Goal: Task Accomplishment & Management: Use online tool/utility

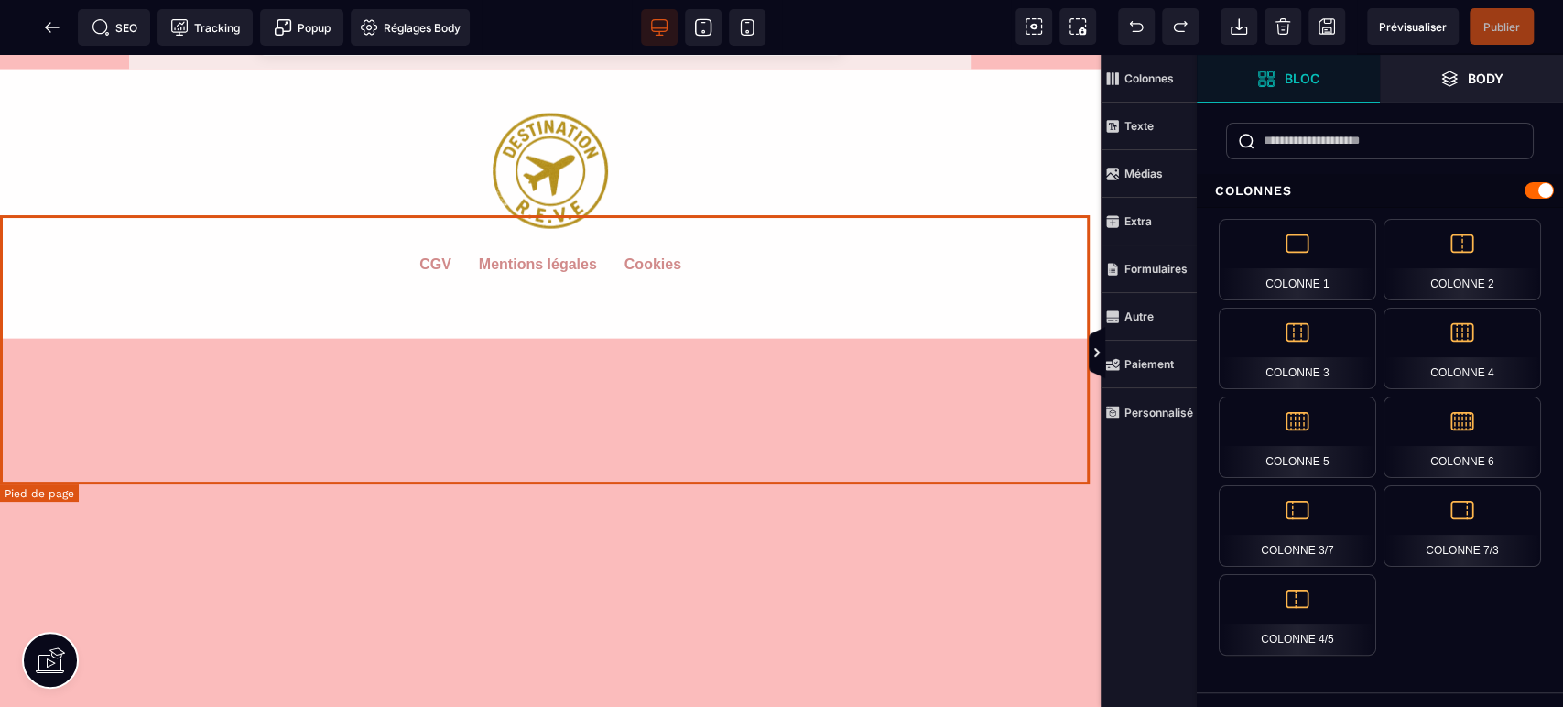
scroll to position [2849, 0]
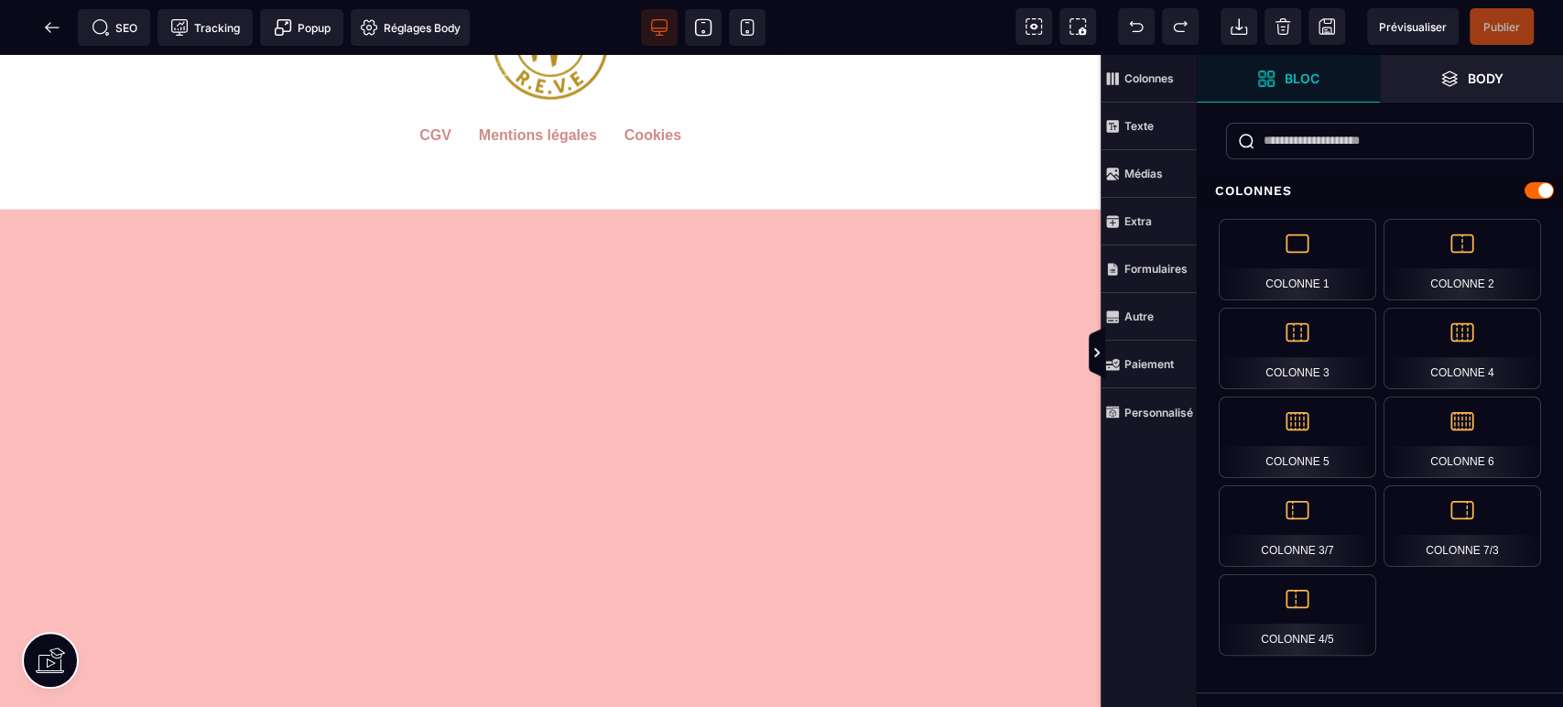
click at [1175, 416] on strong "Personnalisé" at bounding box center [1159, 413] width 69 height 14
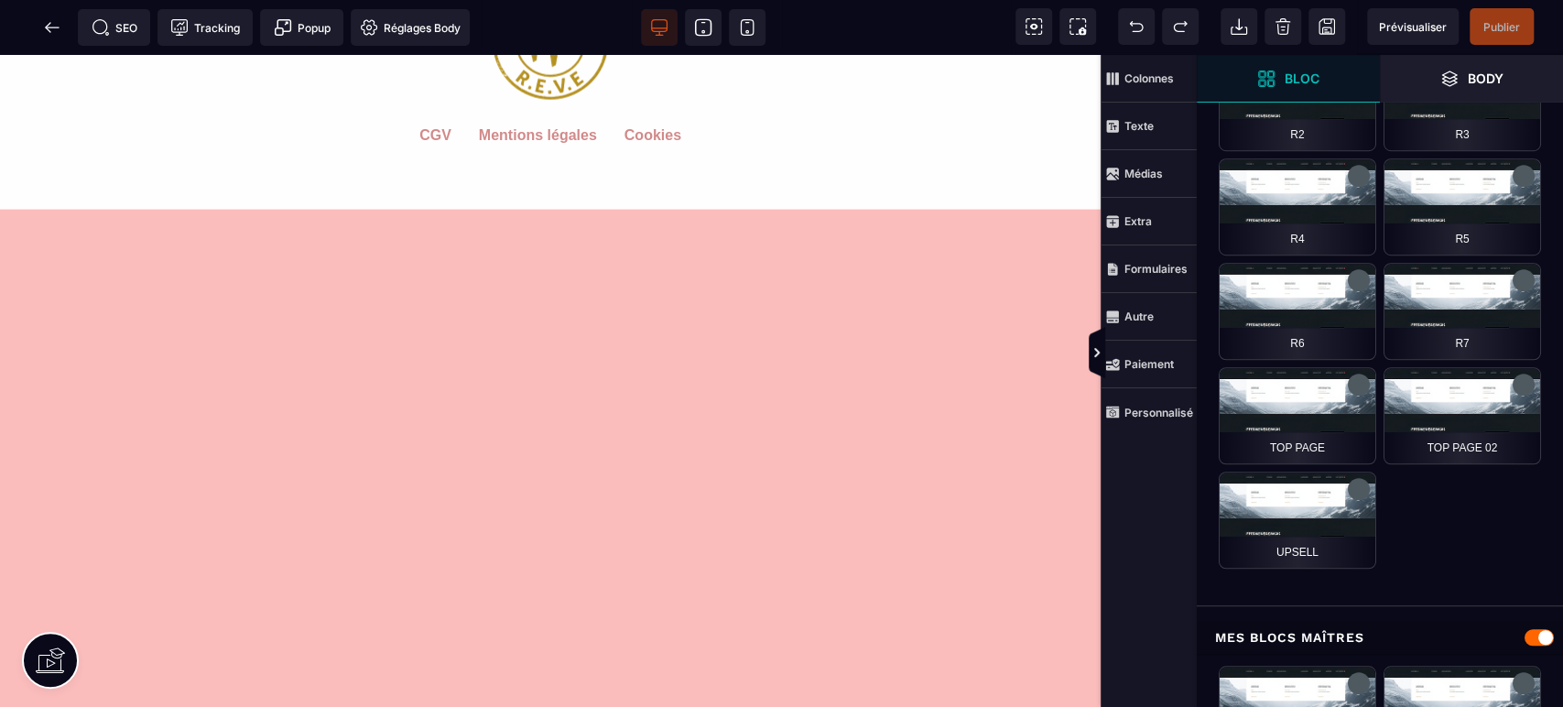
scroll to position [678, 0]
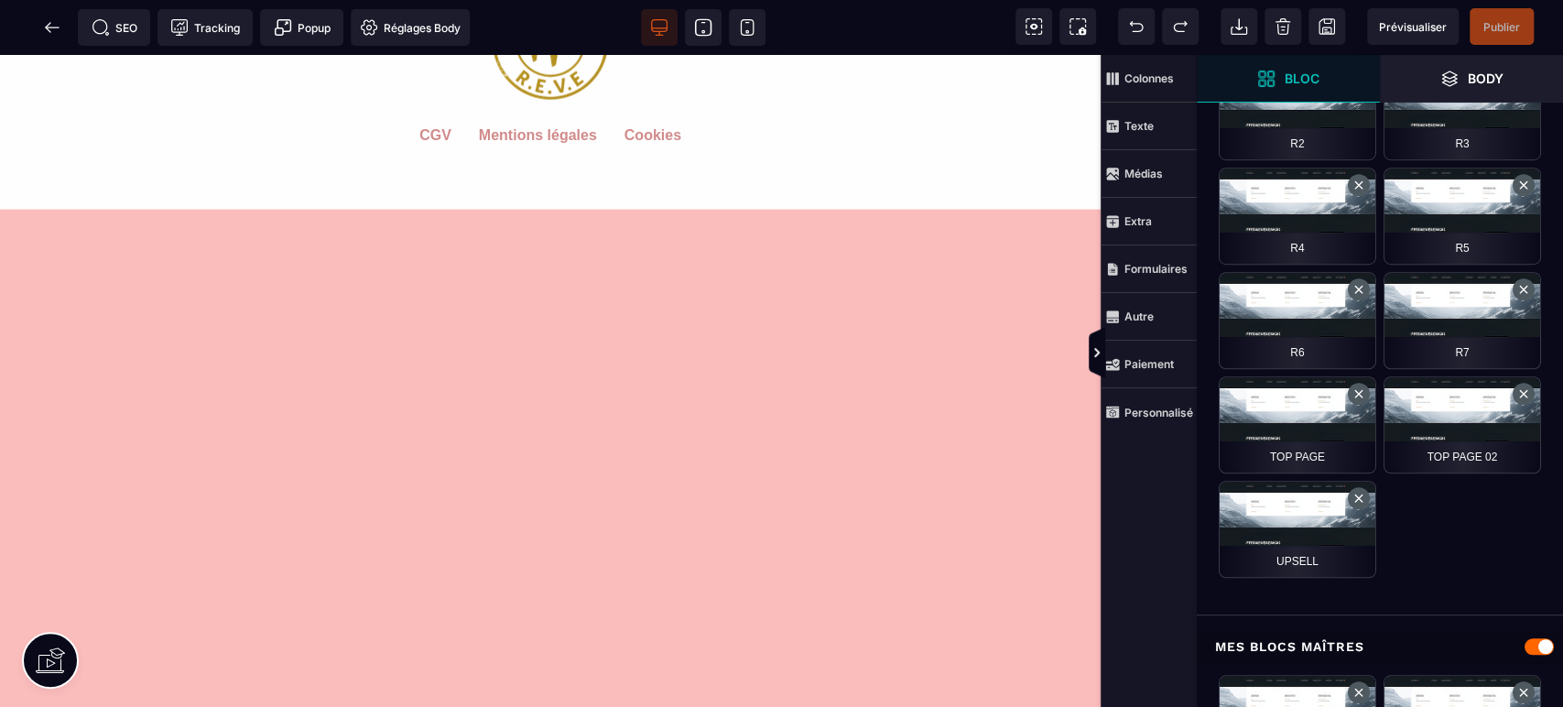
click at [1161, 405] on span "Personnalisé" at bounding box center [1149, 412] width 88 height 15
click at [1143, 358] on strong "Paiement" at bounding box center [1149, 364] width 49 height 14
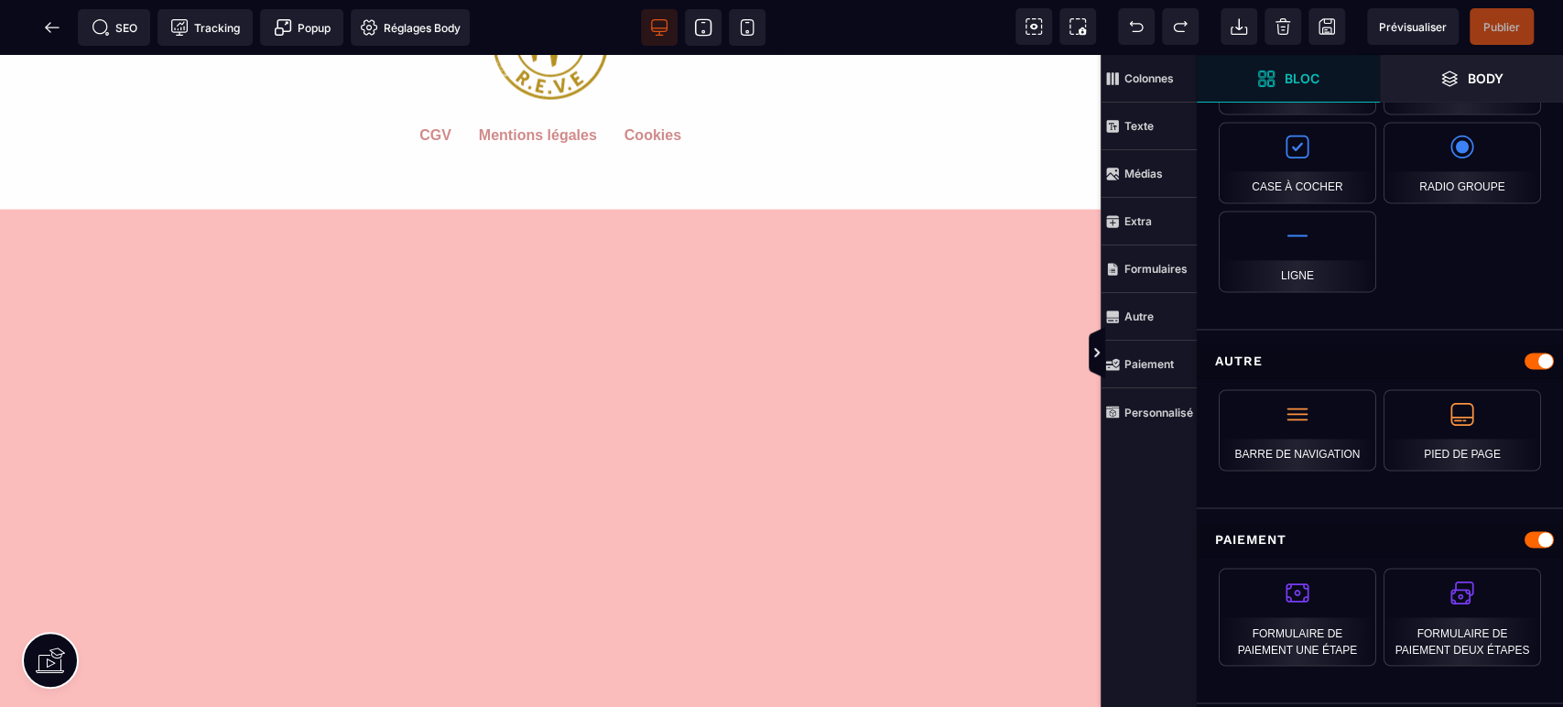
scroll to position [1752, 0]
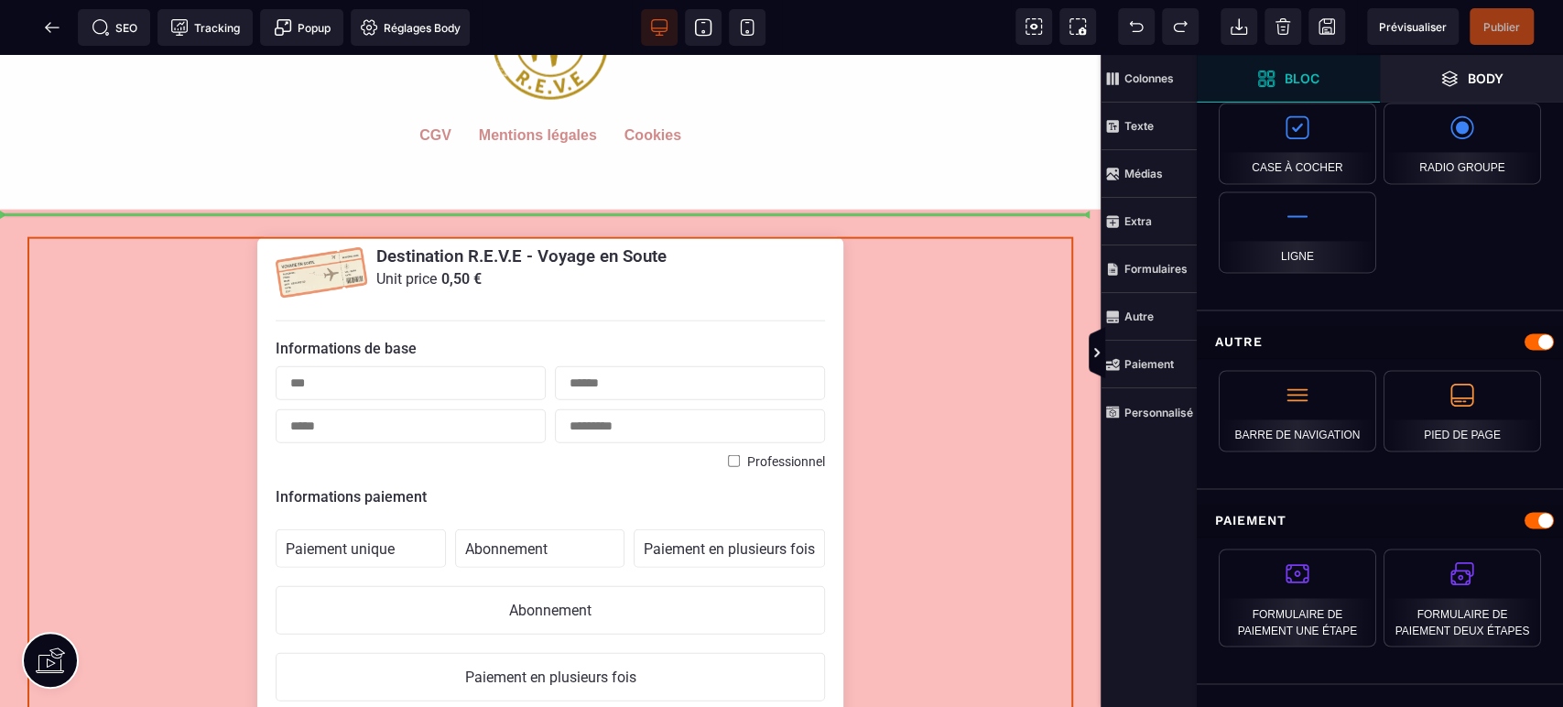
select select "**********"
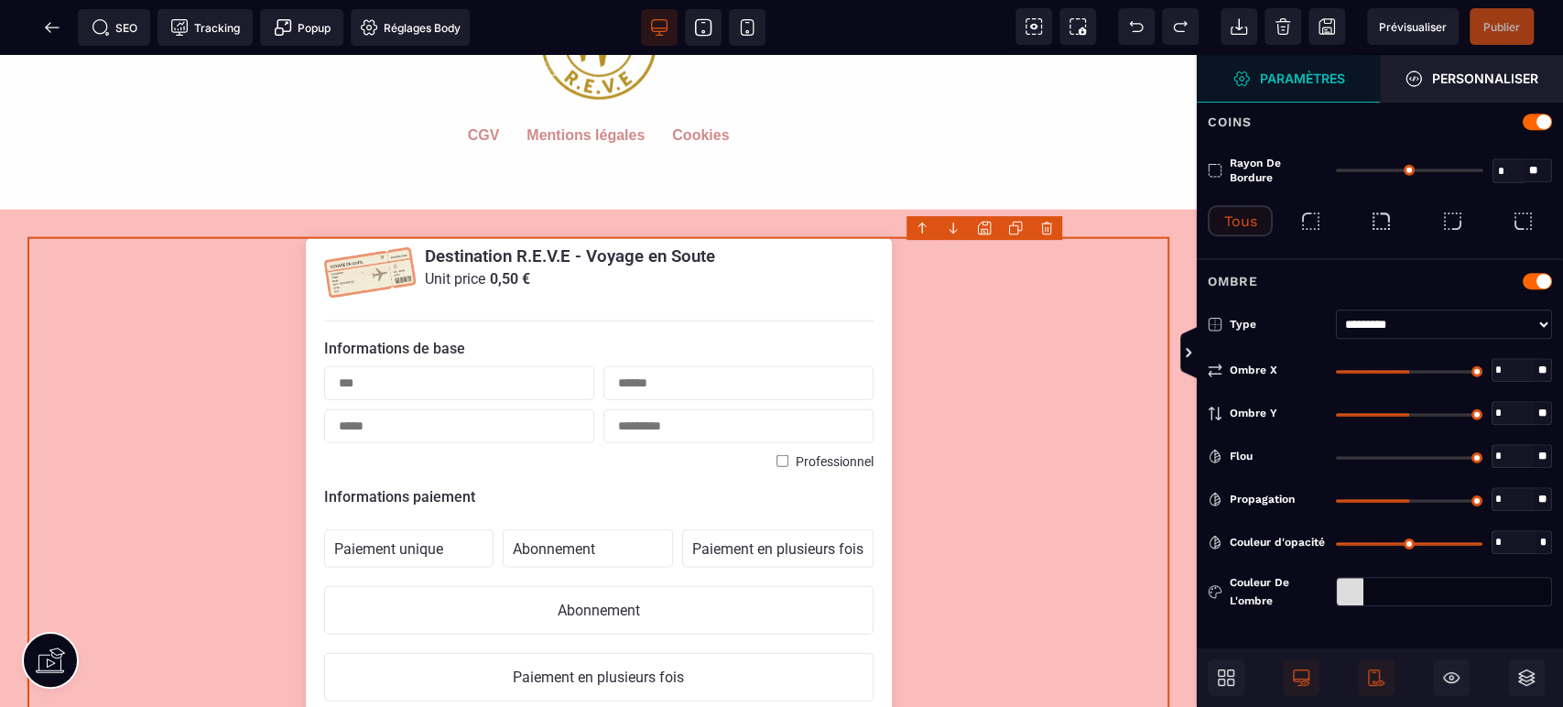
type input "*"
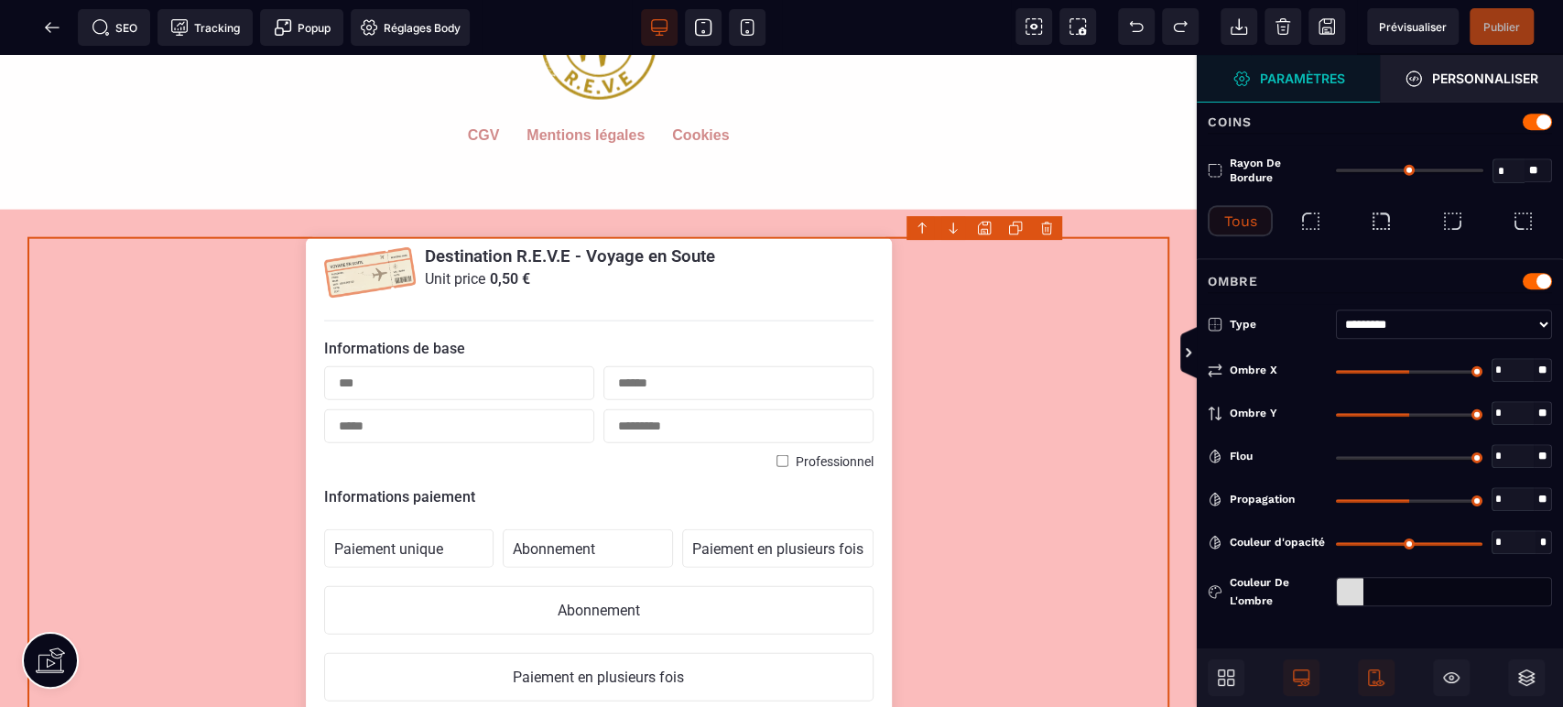
select select "**********"
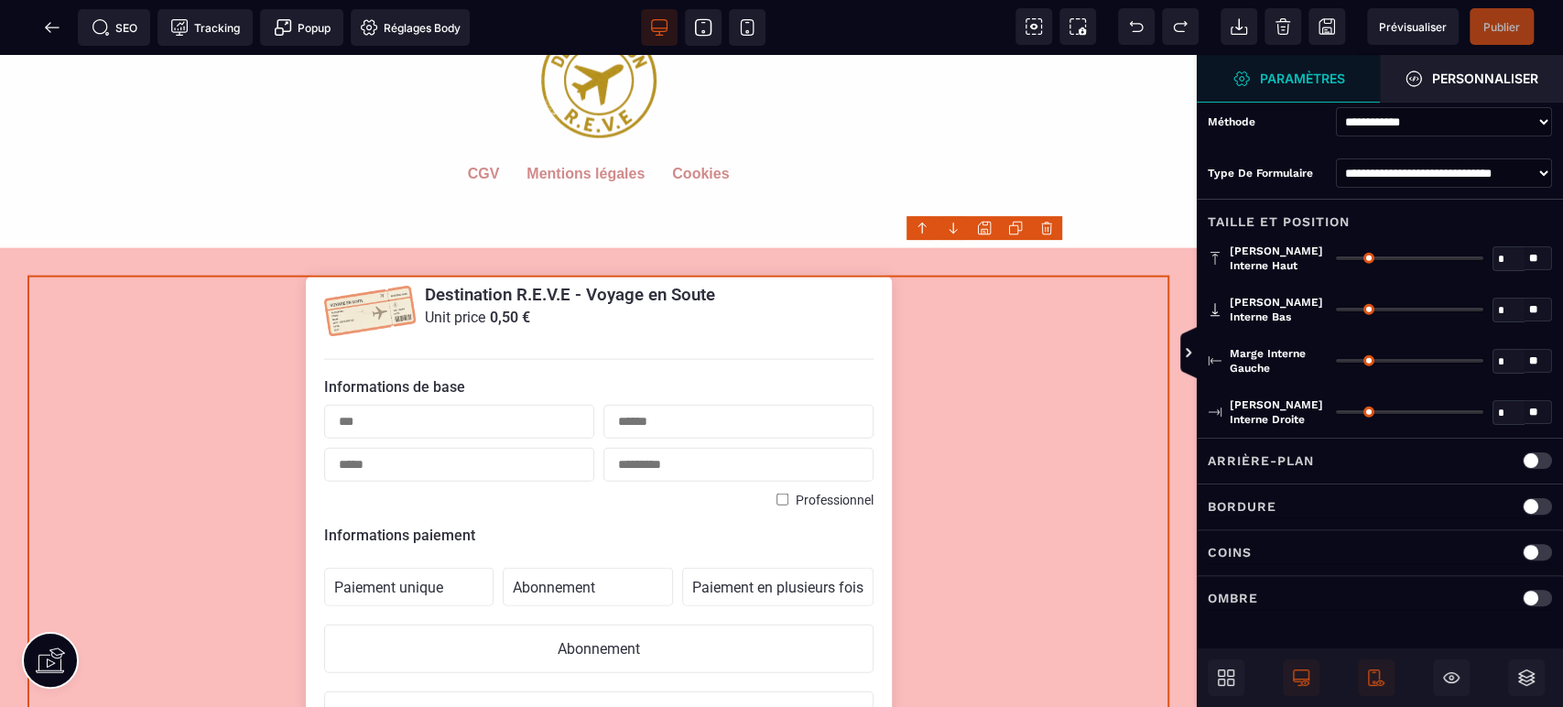
scroll to position [0, 0]
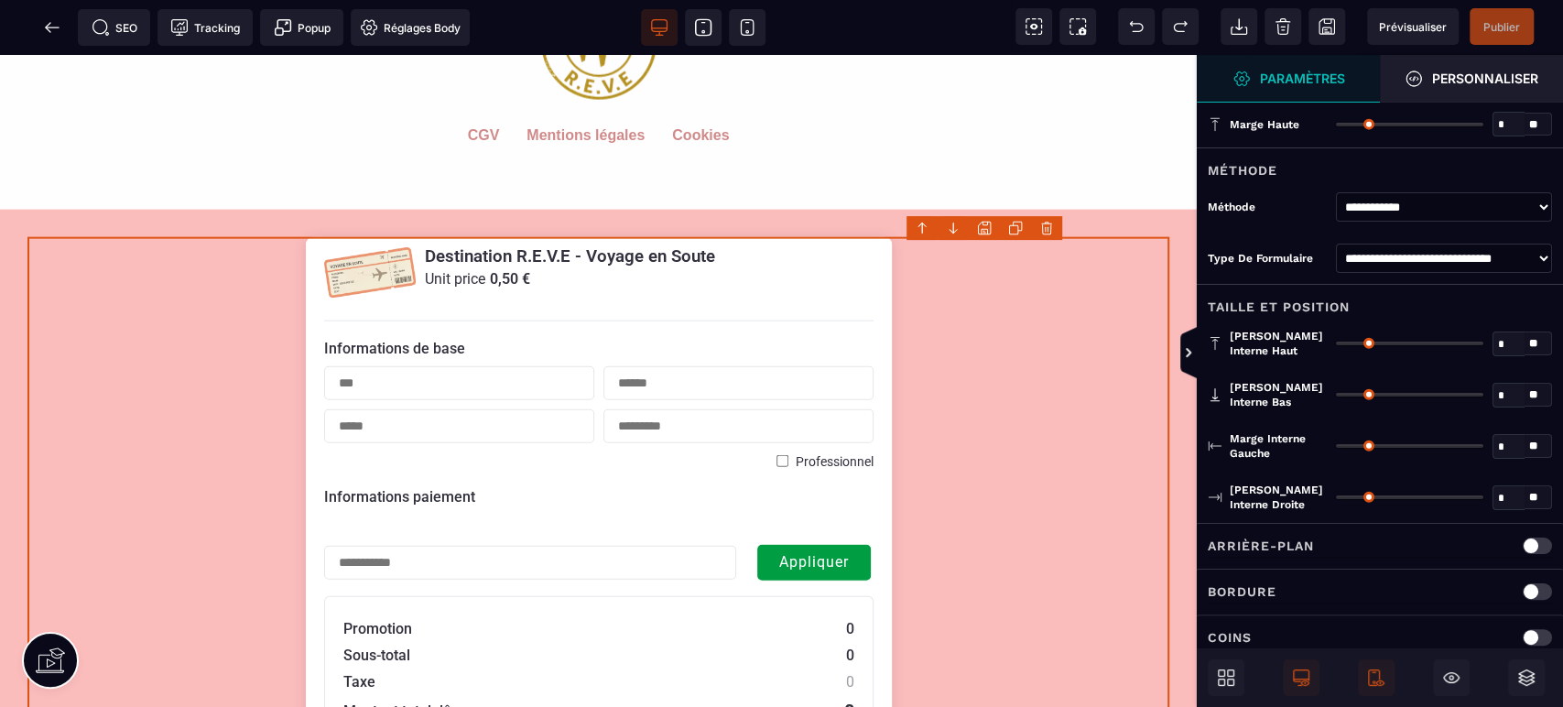
select select "**********"
click at [1419, 23] on span "Prévisualiser" at bounding box center [1413, 27] width 68 height 14
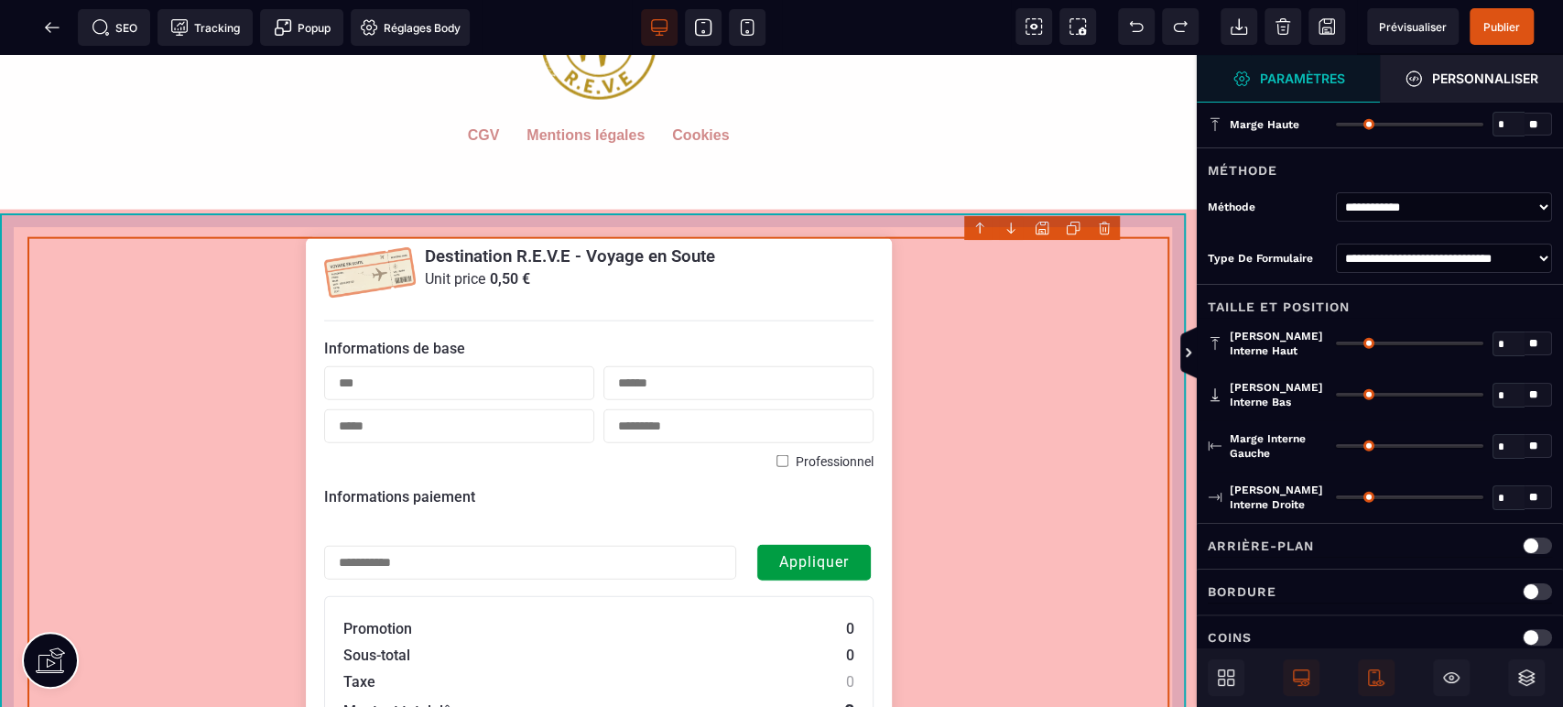
click at [1162, 224] on div "Destination R.E.V.E - Voyage en Soute Unit price 0,50 € Informations de base Pr…" at bounding box center [598, 606] width 1197 height 792
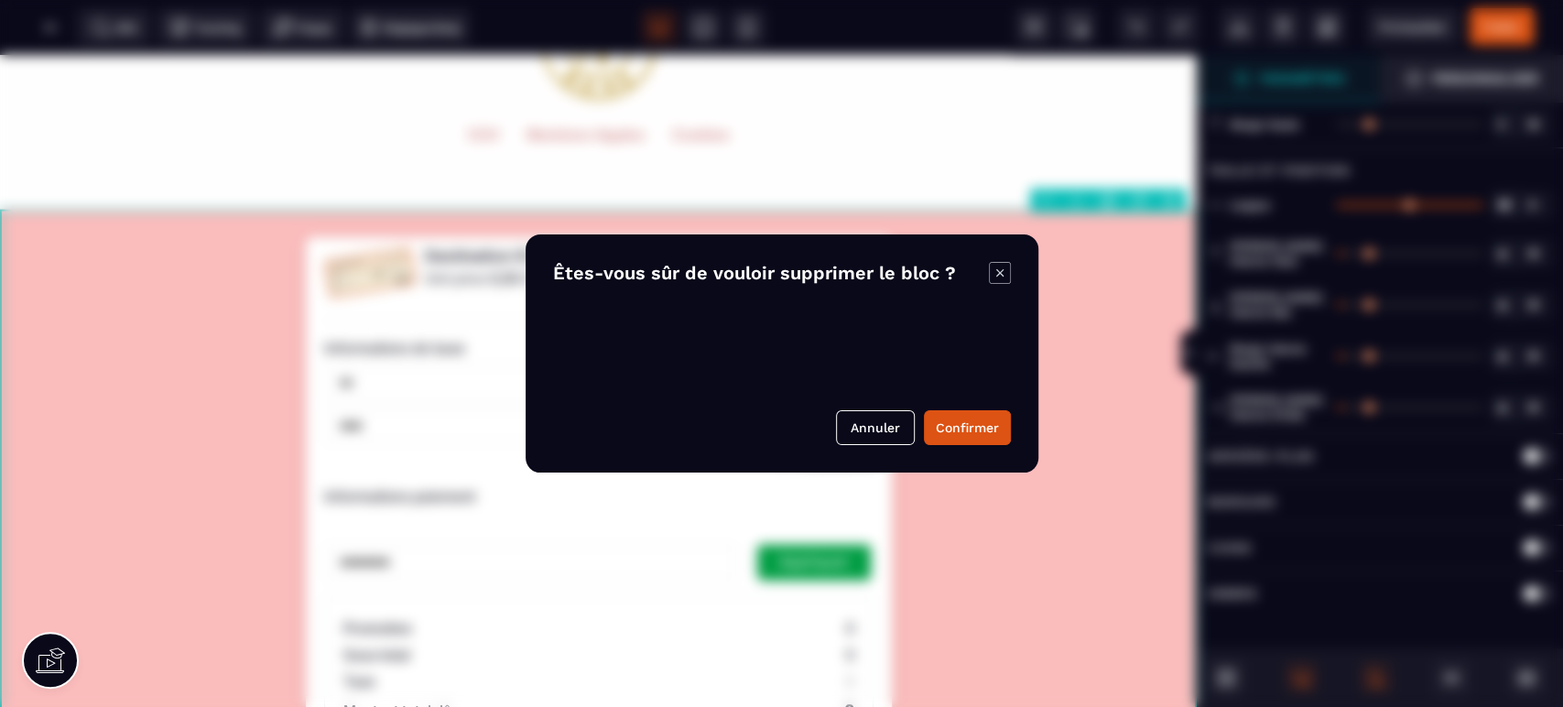
click at [1163, 194] on body "B I U S A ******* Ajouter une colonne Row" at bounding box center [781, 353] width 1563 height 707
click at [951, 418] on button "Confirmer" at bounding box center [967, 427] width 87 height 35
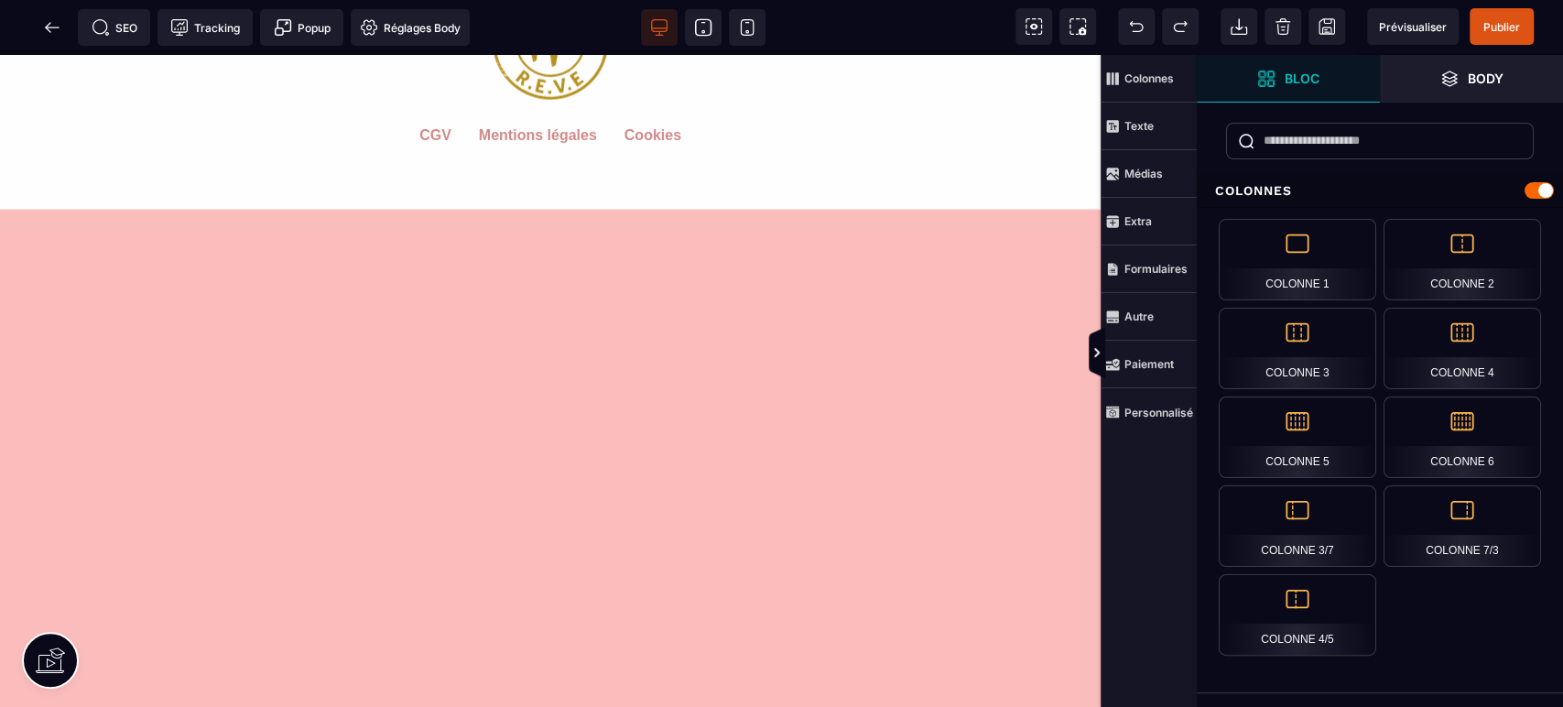
click at [57, 34] on icon at bounding box center [52, 27] width 18 height 18
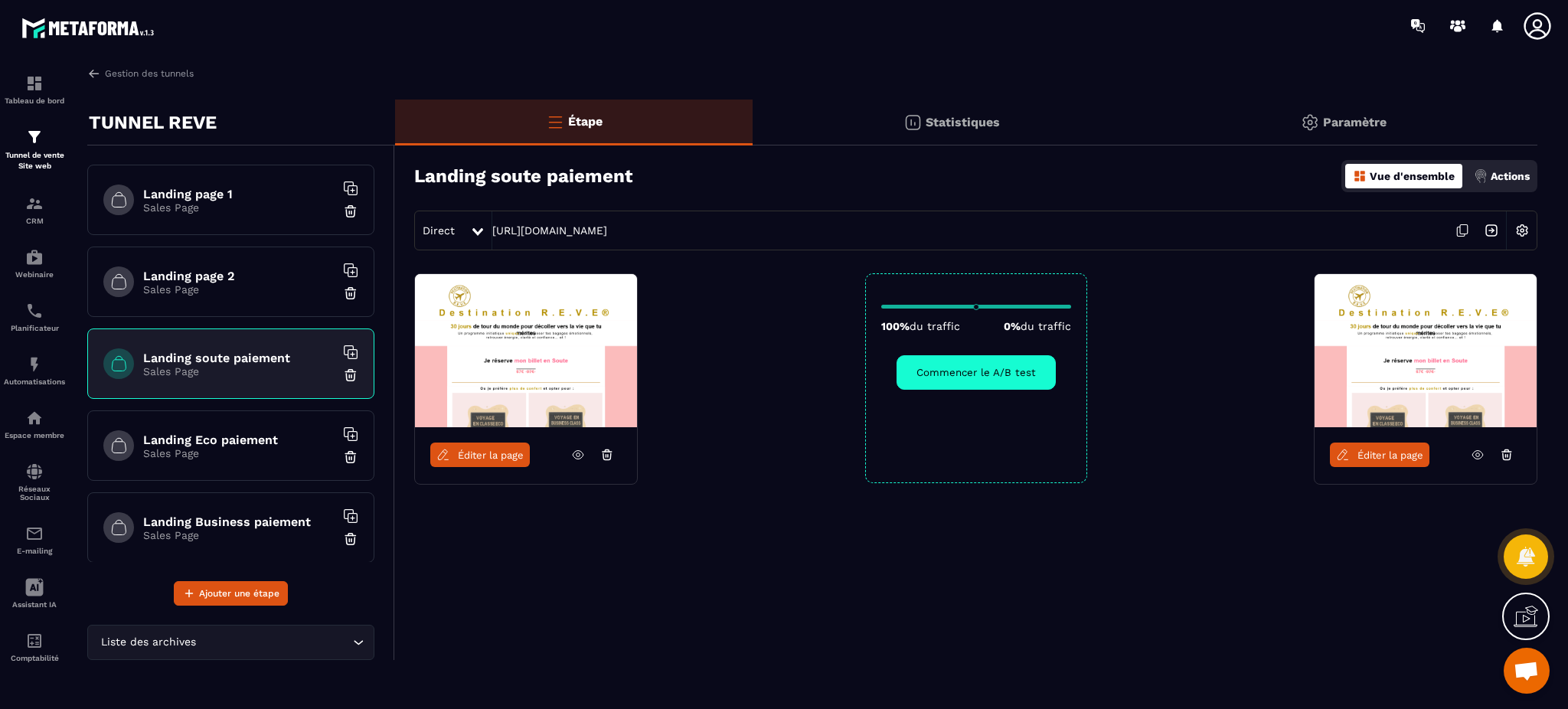
click at [1306, 451] on icon at bounding box center [1506, 451] width 9 height 0
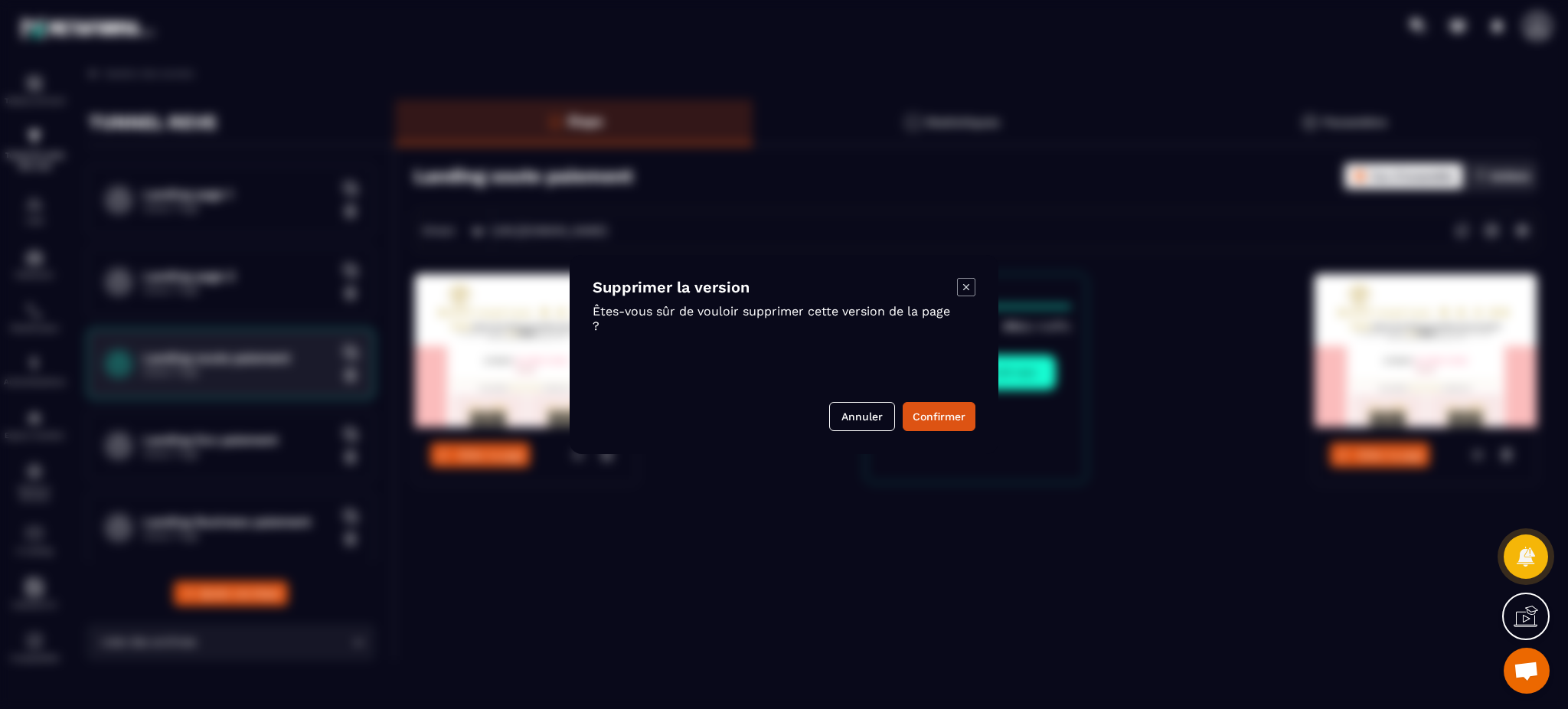
click at [940, 416] on button "Confirmer" at bounding box center [939, 416] width 73 height 29
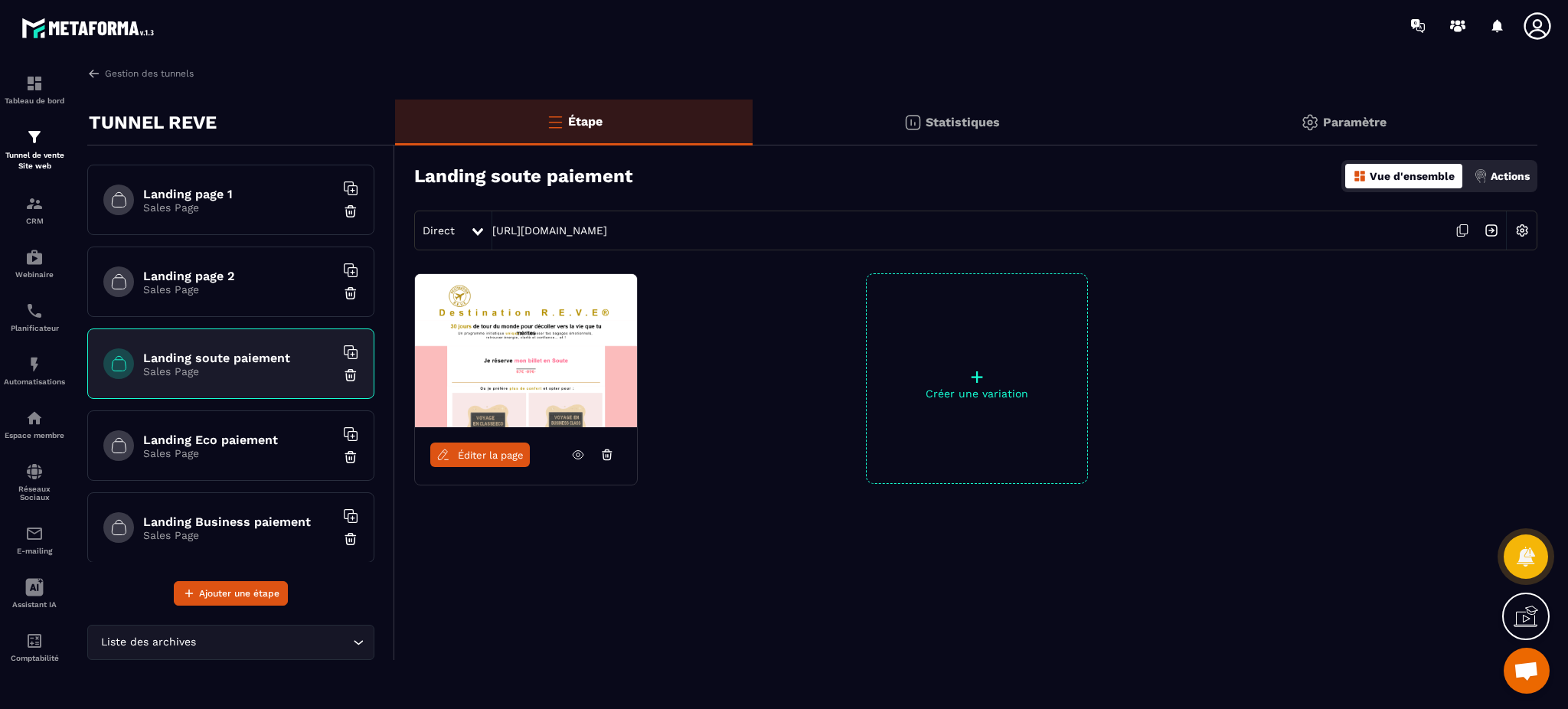
click at [240, 513] on div "Landing Business paiement Sales Page" at bounding box center [230, 528] width 287 height 70
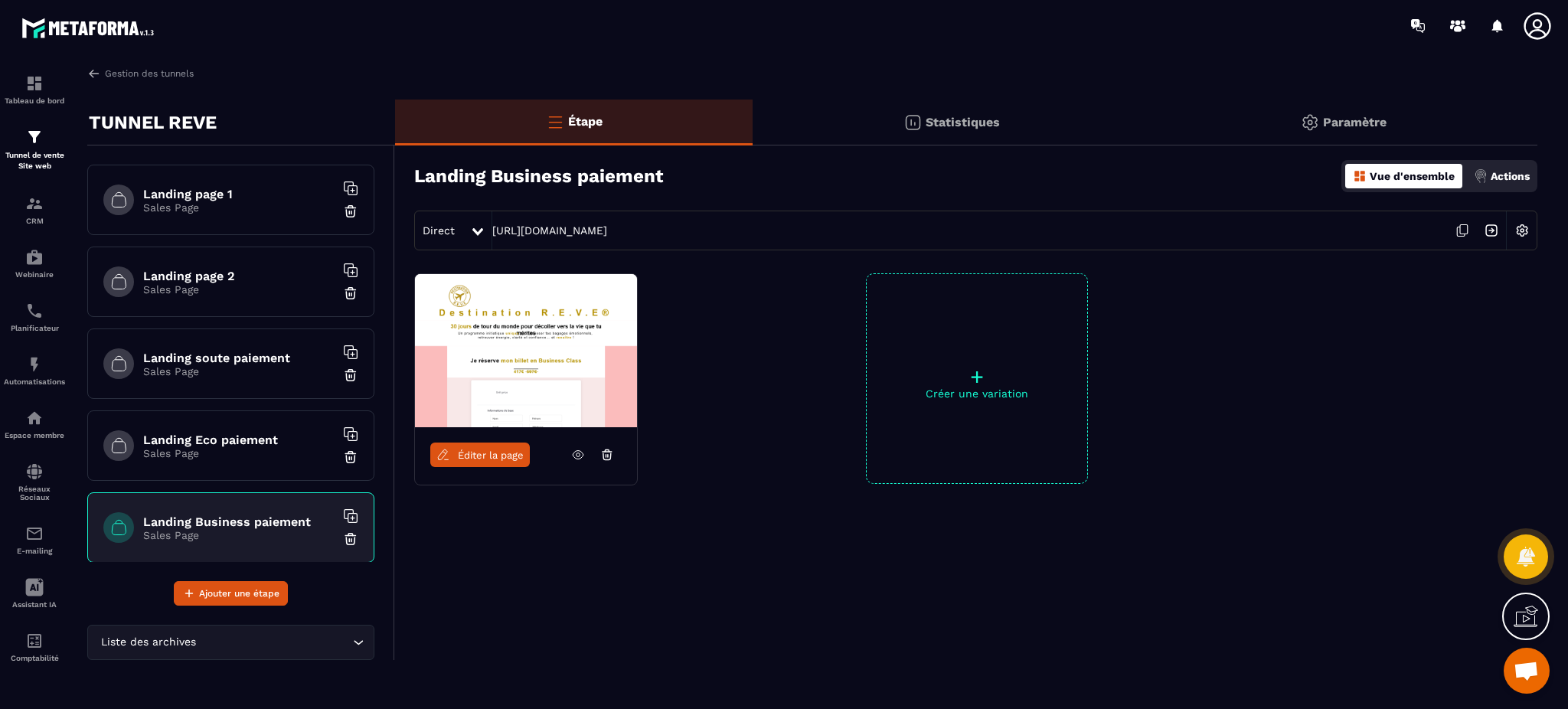
click at [988, 339] on div "+ Créer une variation" at bounding box center [977, 379] width 222 height 211
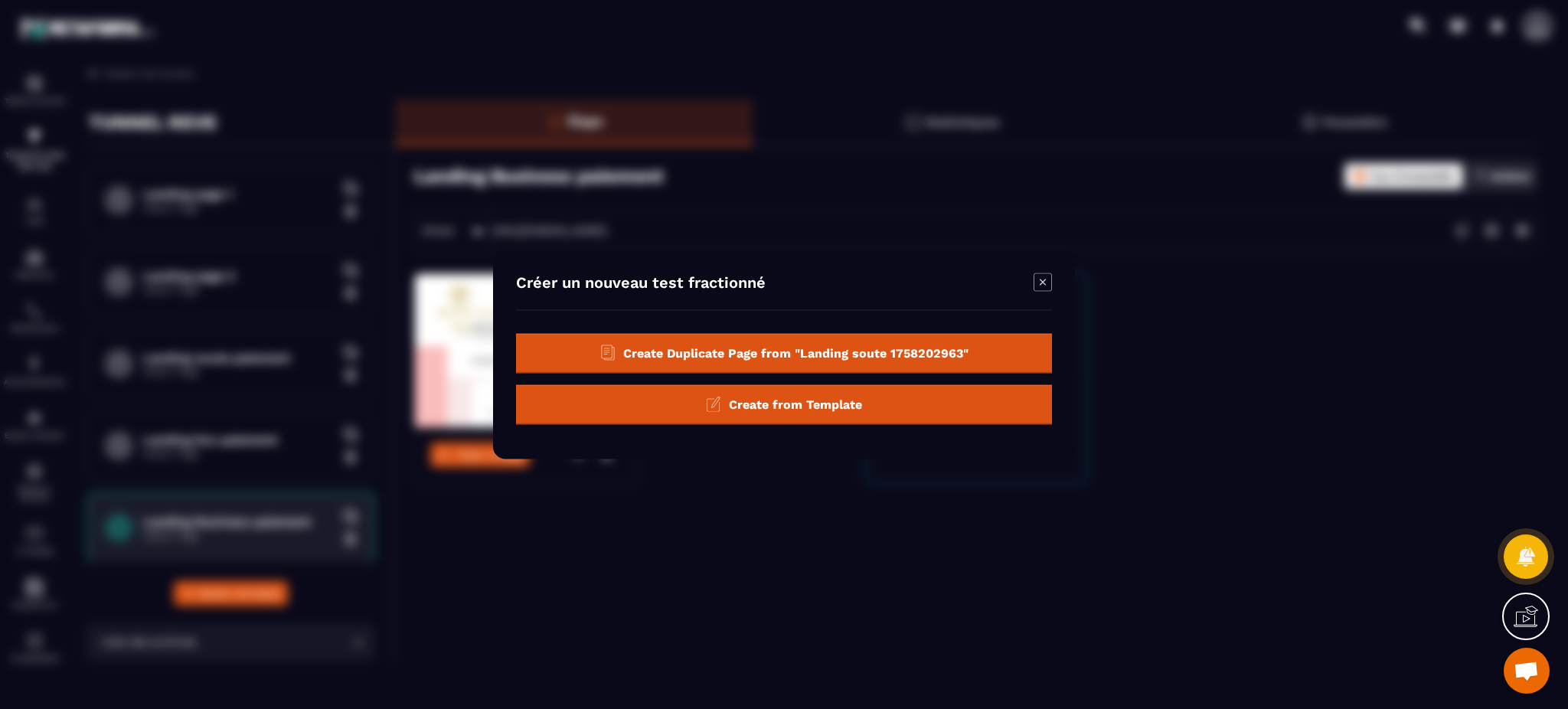
click at [959, 349] on span "Create Duplicate Page from "Landing soute 1758202963"" at bounding box center [795, 352] width 345 height 14
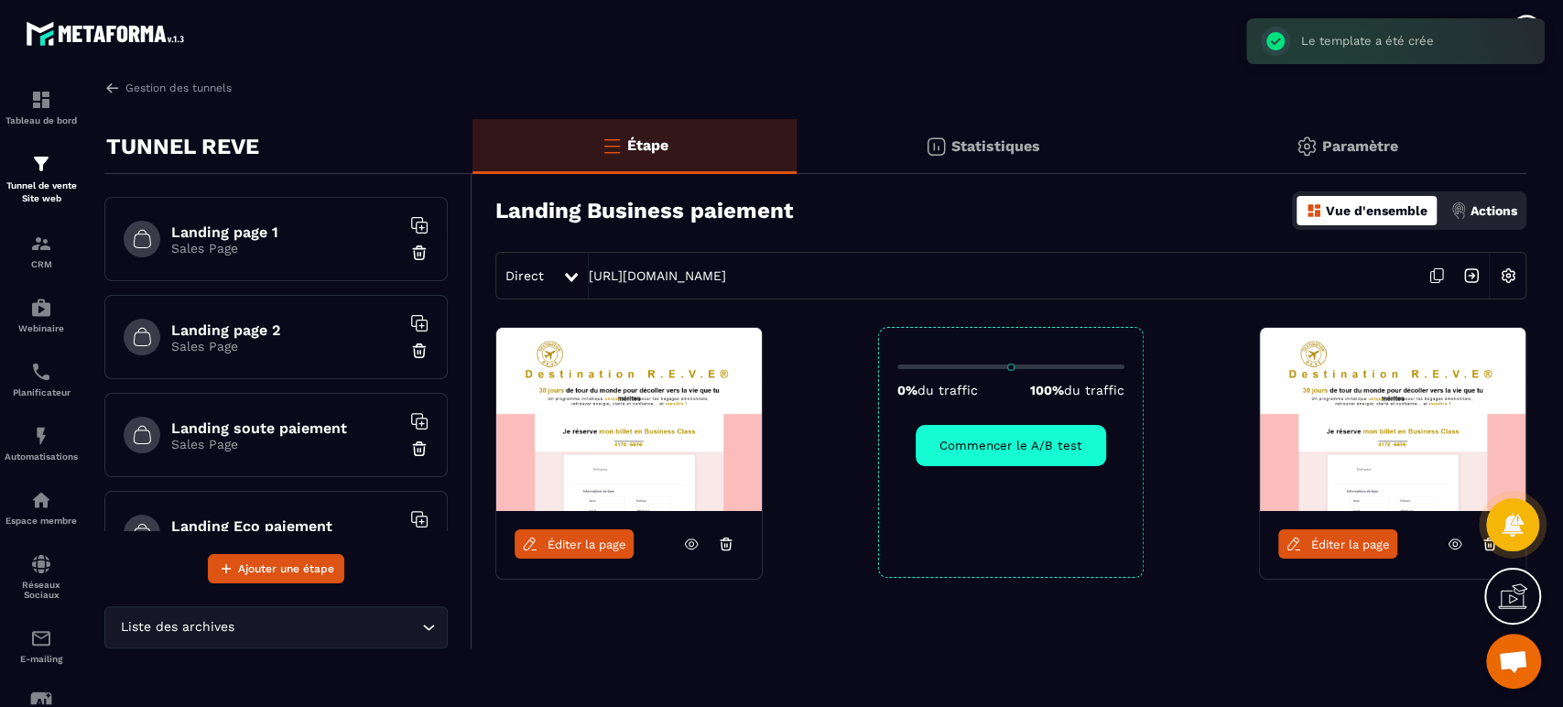
click at [1365, 543] on span "Éditer la page" at bounding box center [1350, 545] width 79 height 14
